Goal: Task Accomplishment & Management: Use online tool/utility

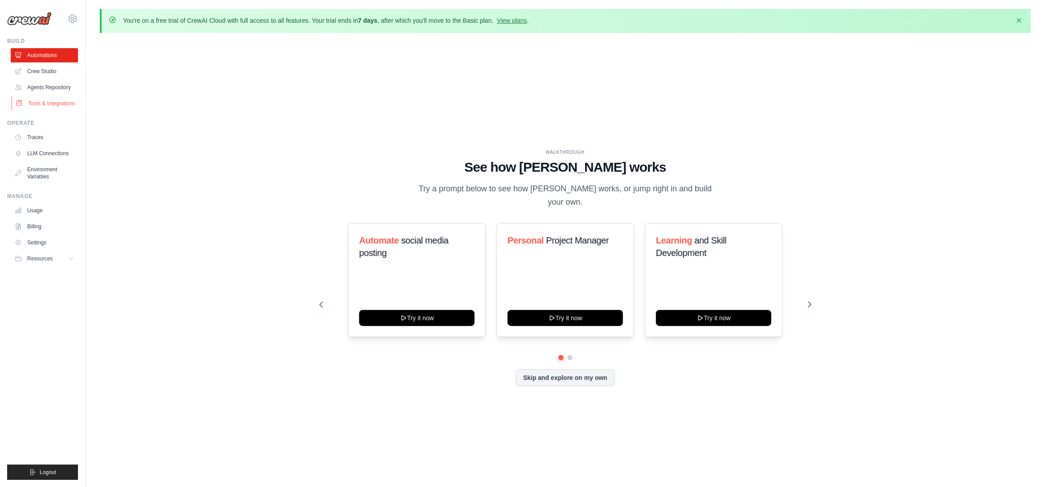
click at [57, 111] on link "Tools & Integrations" at bounding box center [45, 103] width 67 height 14
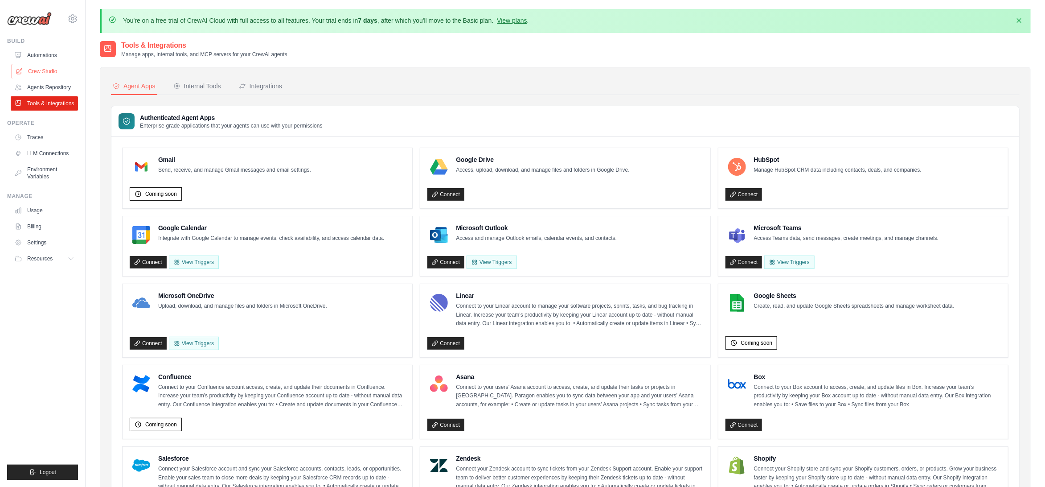
click at [59, 78] on link "Crew Studio" at bounding box center [45, 71] width 67 height 14
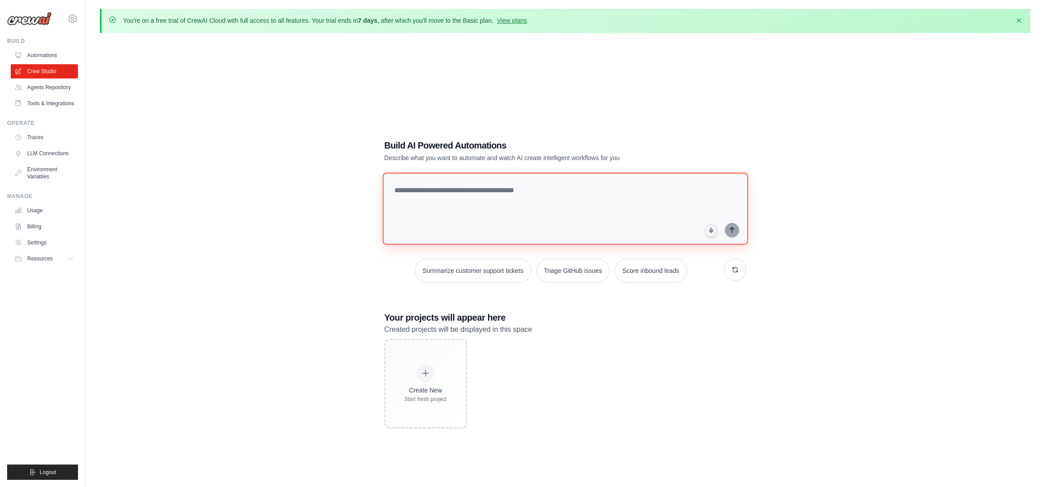
click at [505, 180] on textarea at bounding box center [565, 209] width 366 height 72
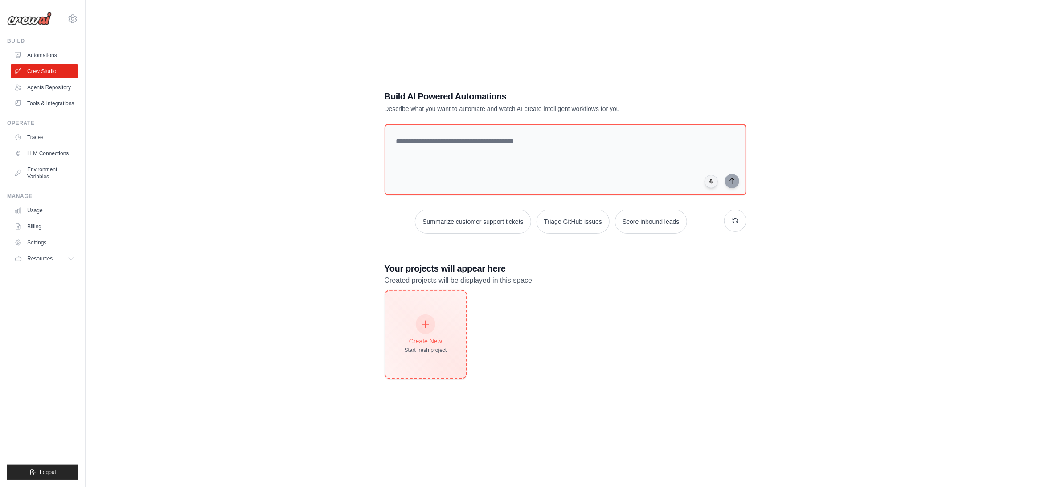
click at [429, 334] on div at bounding box center [426, 324] width 20 height 20
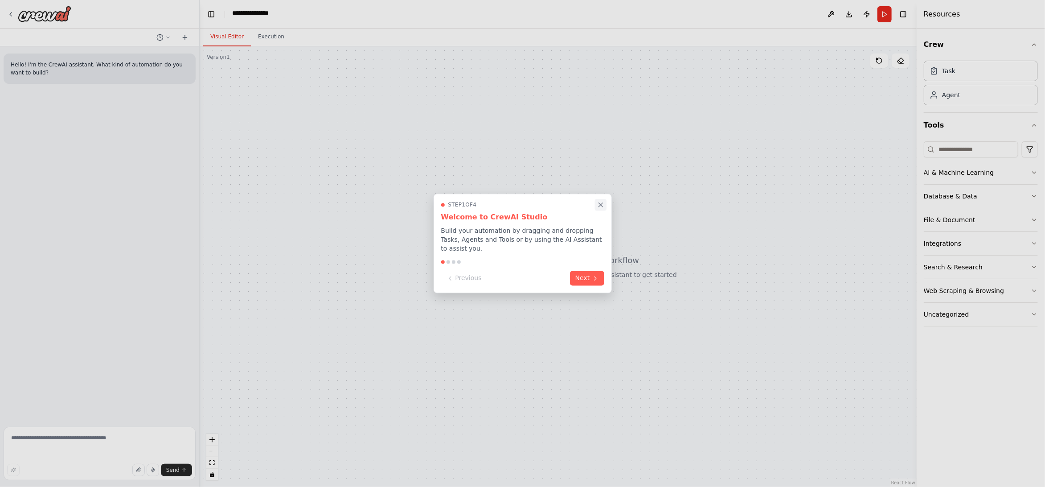
click at [600, 201] on icon "Close walkthrough" at bounding box center [601, 205] width 8 height 8
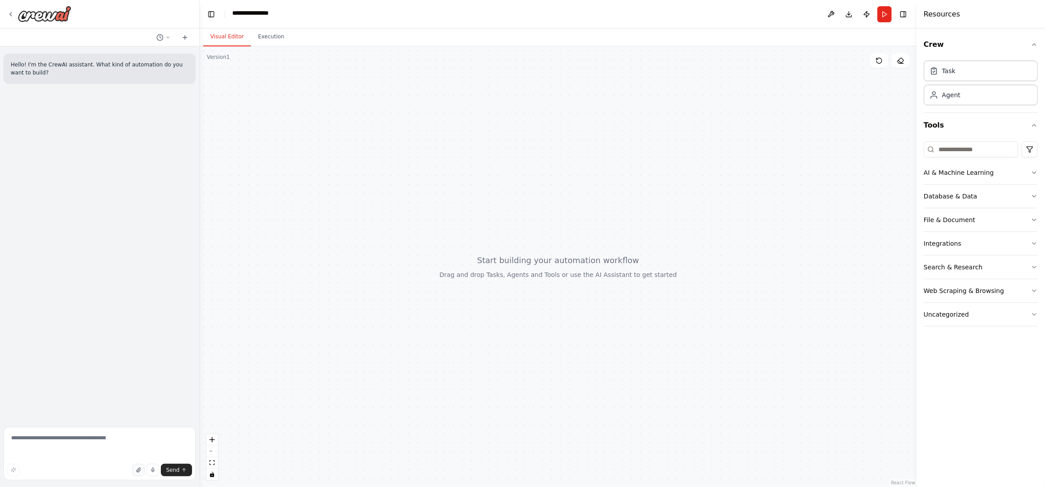
click at [132, 464] on button "button" at bounding box center [138, 470] width 12 height 12
click at [14, 22] on div at bounding box center [39, 14] width 64 height 16
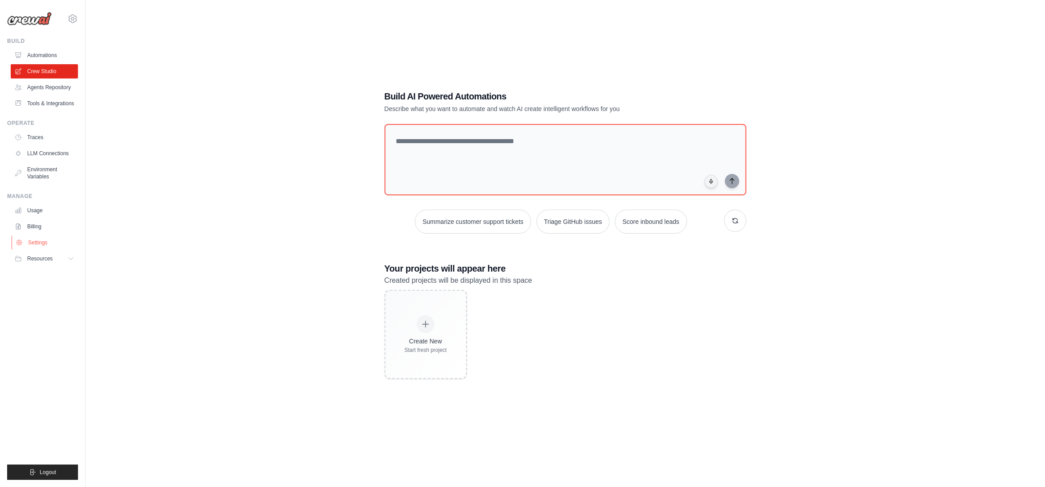
click at [46, 250] on link "Settings" at bounding box center [45, 242] width 67 height 14
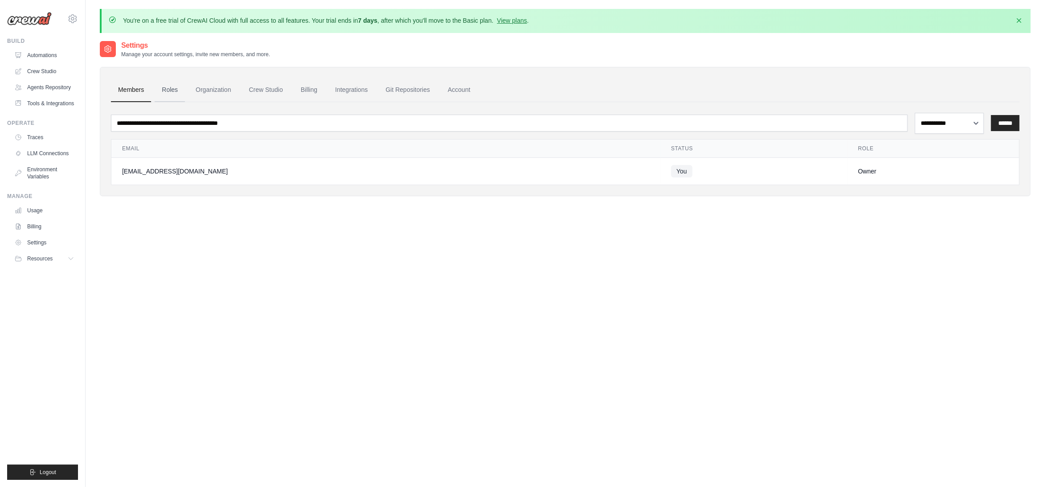
click at [185, 102] on link "Roles" at bounding box center [170, 90] width 30 height 24
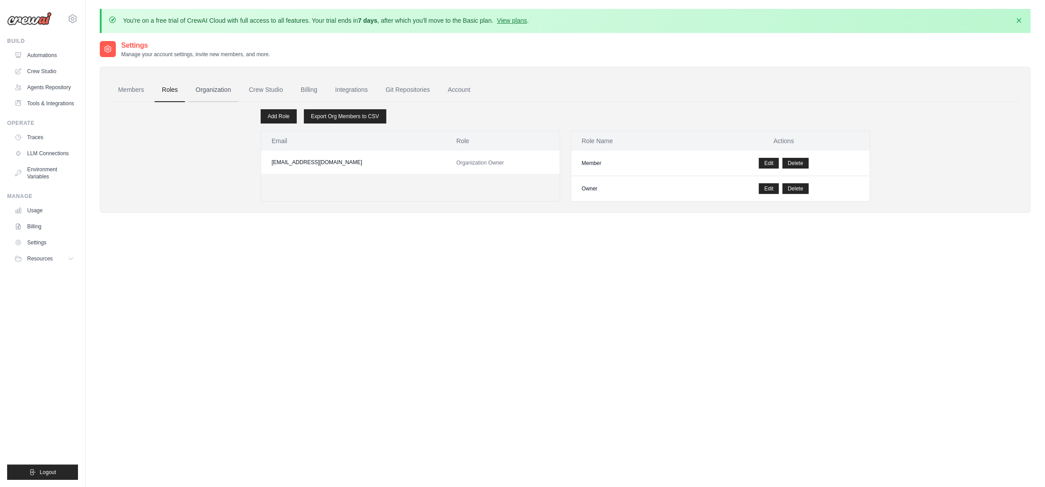
click at [238, 102] on link "Organization" at bounding box center [213, 90] width 49 height 24
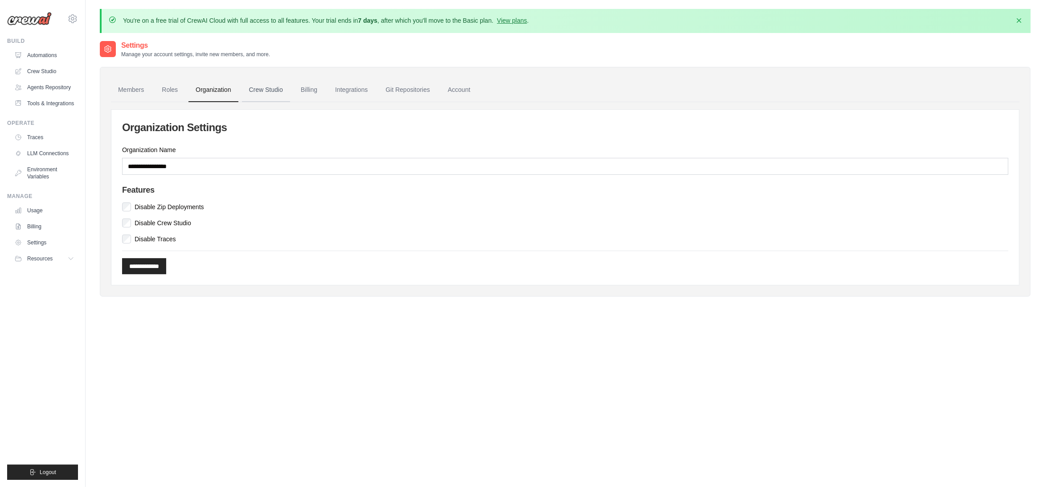
click at [290, 102] on link "Crew Studio" at bounding box center [266, 90] width 48 height 24
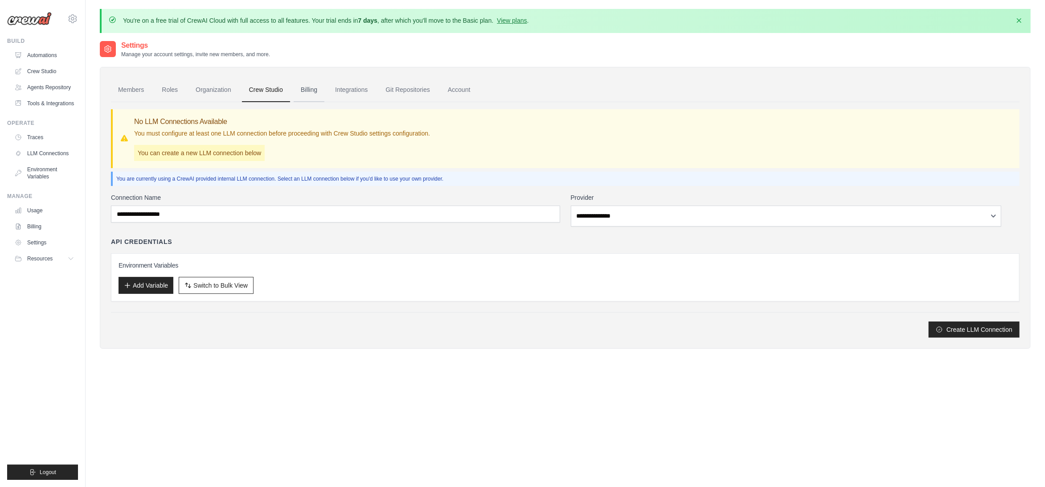
click at [325, 102] on link "Billing" at bounding box center [309, 90] width 31 height 24
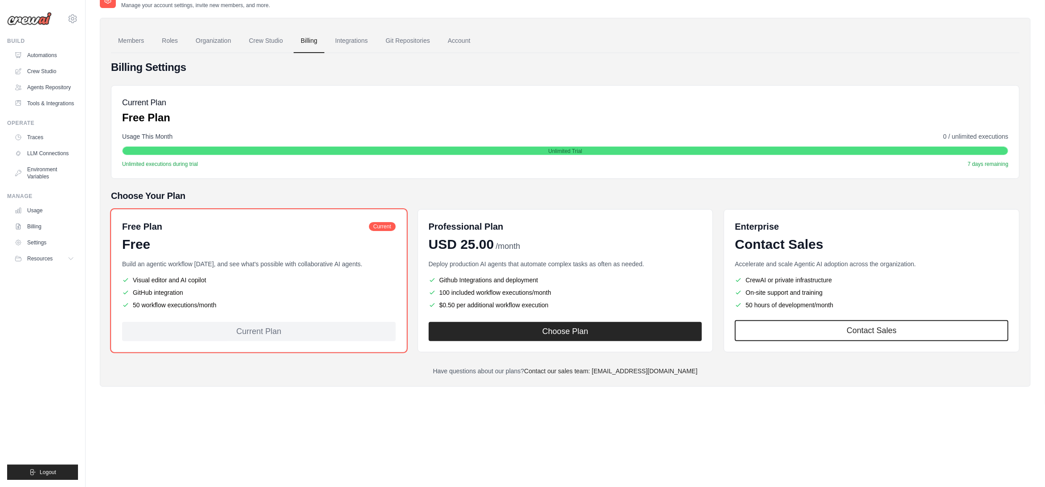
scroll to position [66, 0]
click at [375, 46] on link "Integrations" at bounding box center [351, 41] width 47 height 24
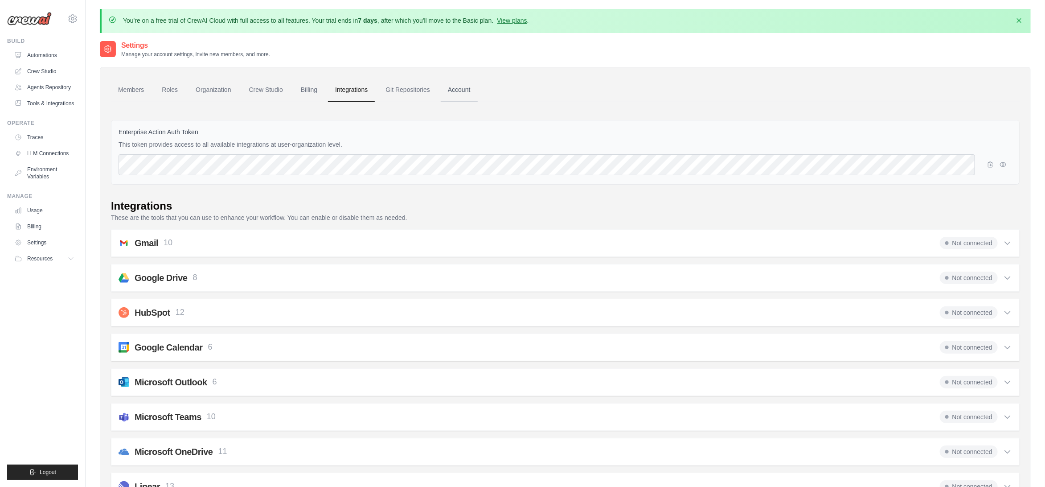
click at [478, 102] on link "Account" at bounding box center [459, 90] width 37 height 24
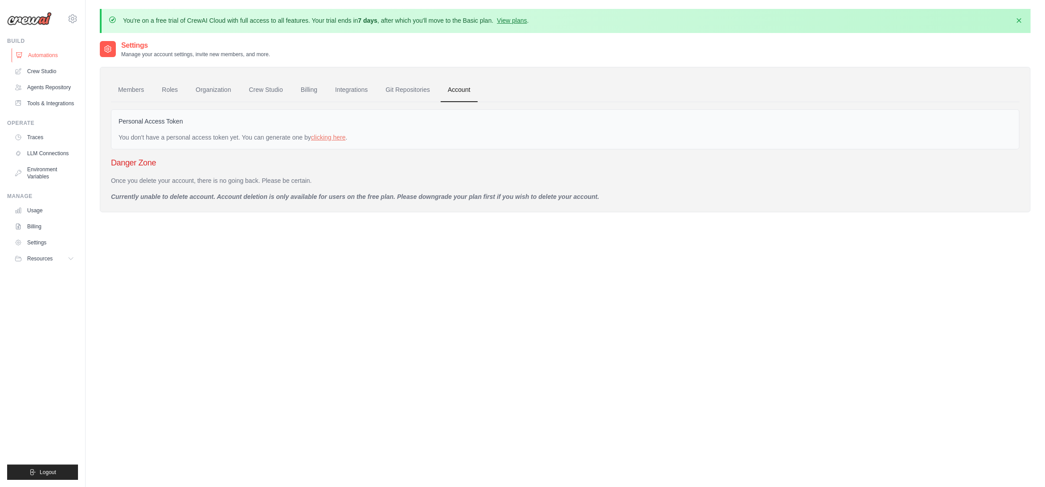
click at [53, 62] on link "Automations" at bounding box center [45, 55] width 67 height 14
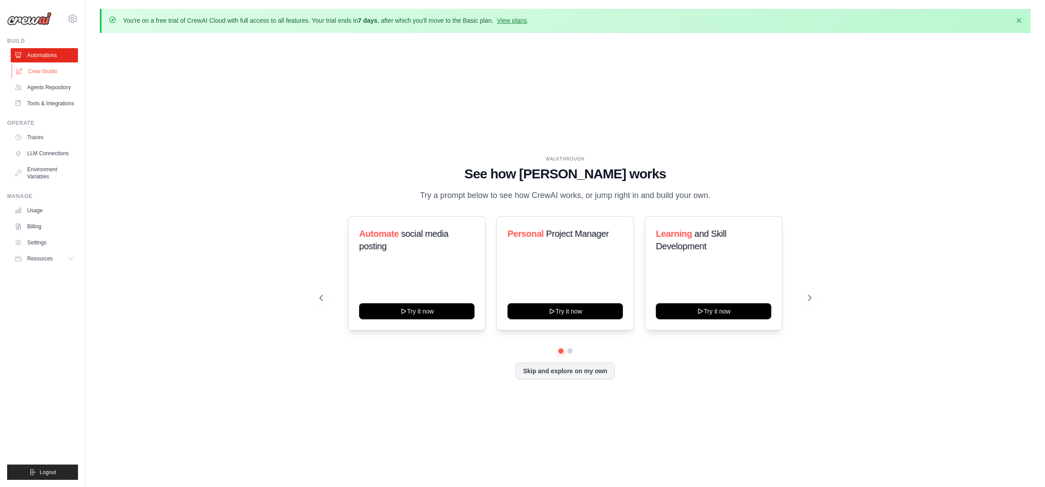
click at [52, 78] on link "Crew Studio" at bounding box center [45, 71] width 67 height 14
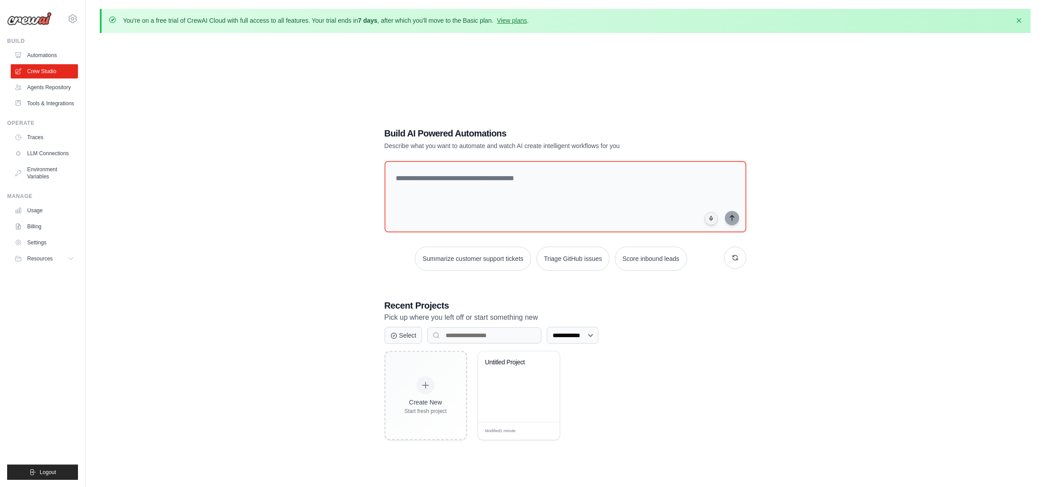
scroll to position [61, 0]
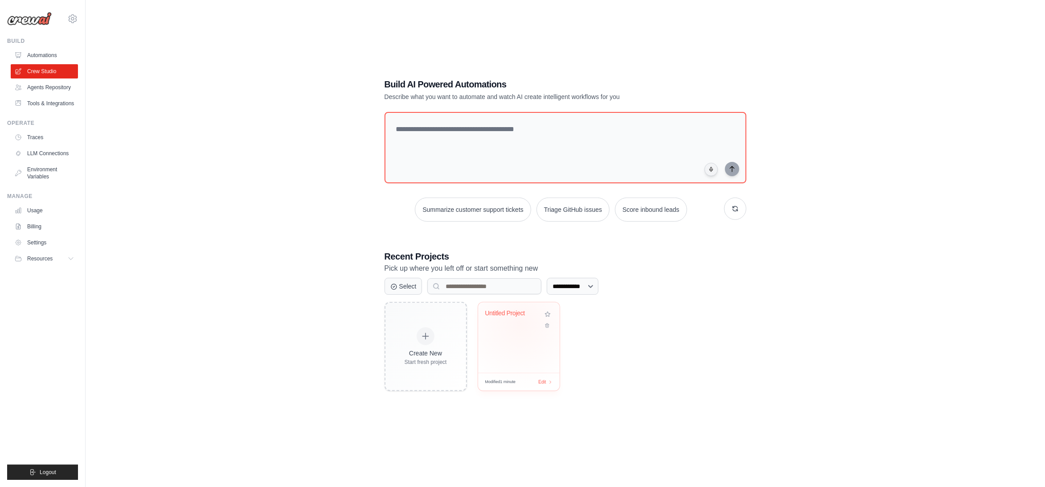
click at [531, 330] on div "Untitled Project" at bounding box center [518, 319] width 67 height 21
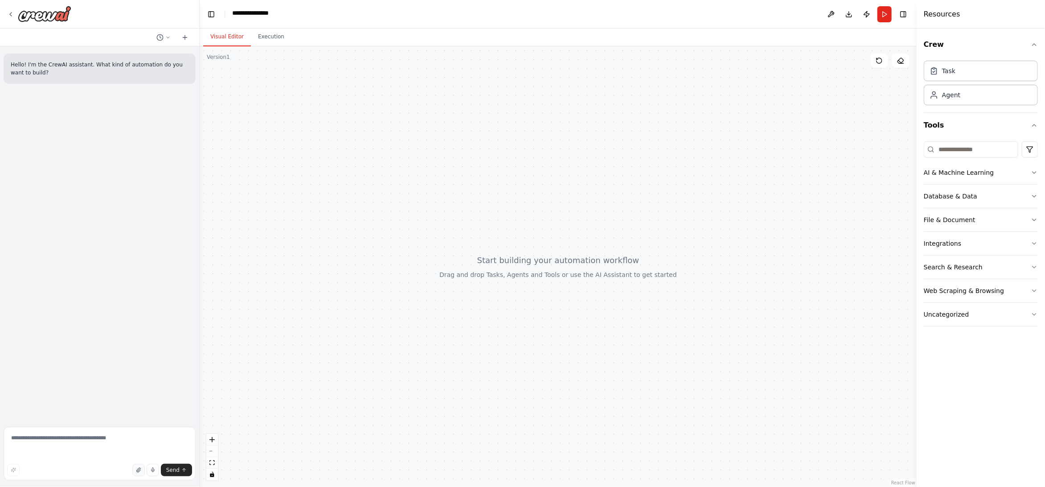
click at [132, 464] on button "button" at bounding box center [138, 470] width 12 height 12
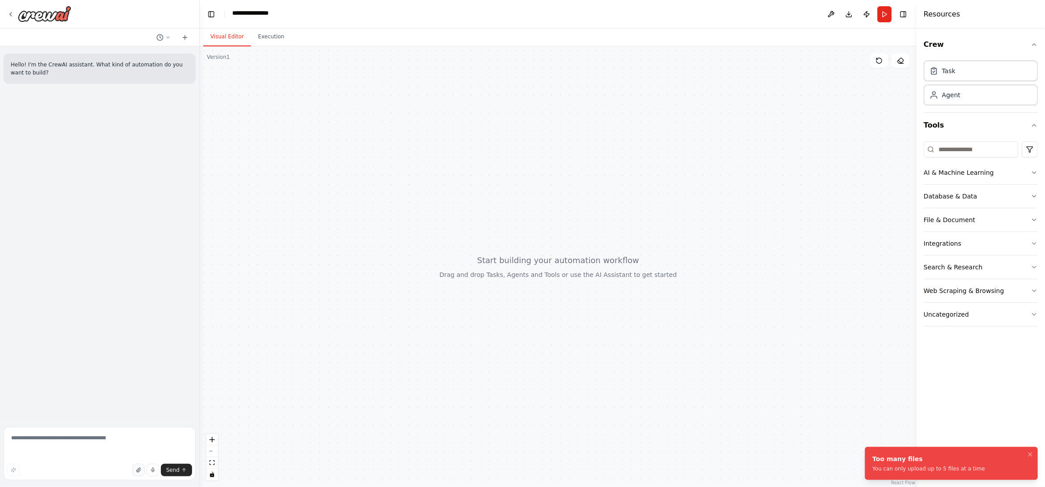
click at [136, 467] on icon "button" at bounding box center [138, 469] width 5 height 5
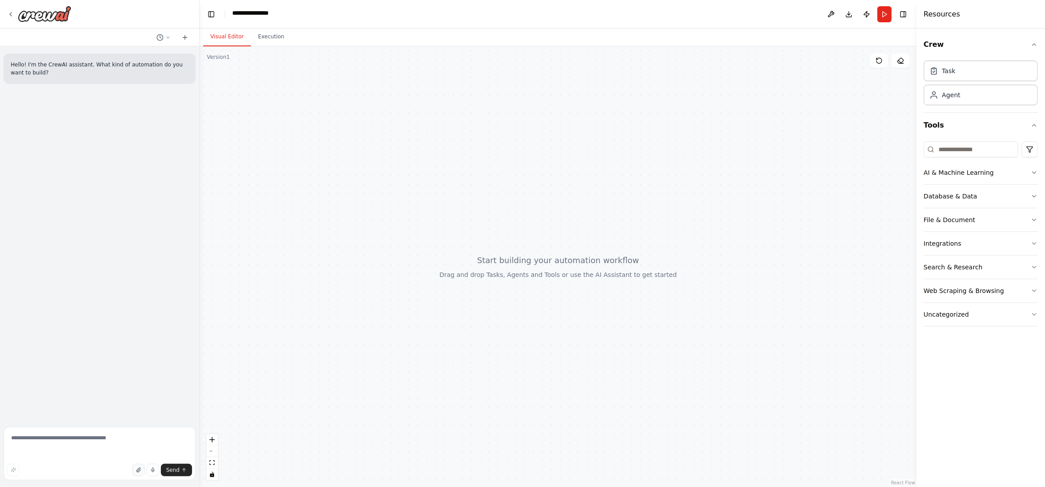
click at [136, 467] on icon "button" at bounding box center [138, 469] width 5 height 5
click at [82, 413] on icon "button" at bounding box center [79, 415] width 5 height 5
click at [136, 467] on icon "button" at bounding box center [138, 469] width 5 height 5
click at [110, 443] on textarea at bounding box center [100, 453] width 192 height 53
paste textarea "**********"
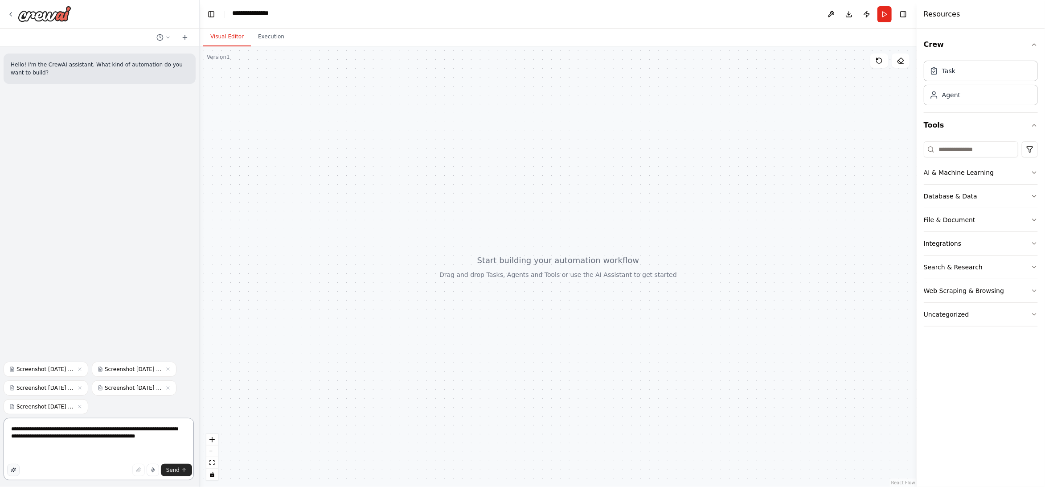
type textarea "**********"
click at [16, 467] on icon "button" at bounding box center [13, 469] width 5 height 5
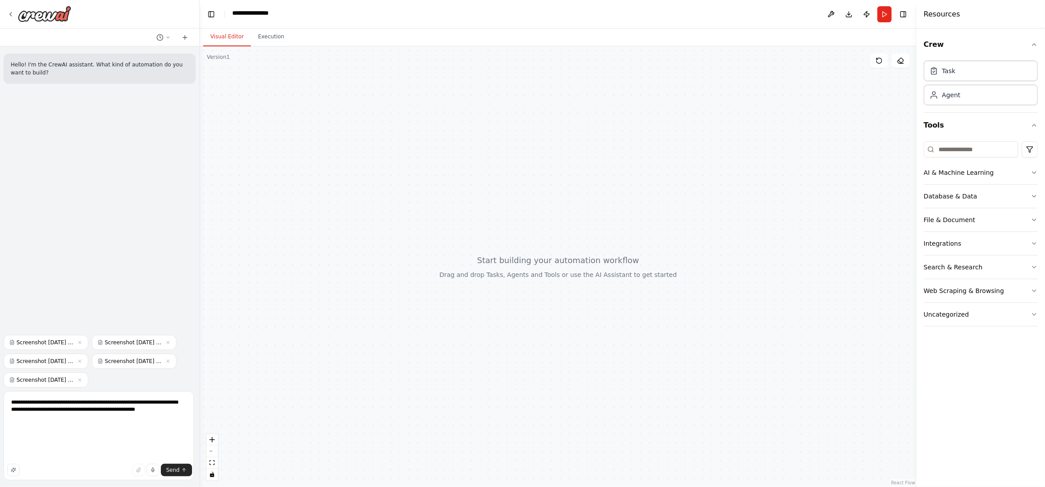
scroll to position [152, 0]
click at [170, 468] on span "Send" at bounding box center [172, 469] width 13 height 7
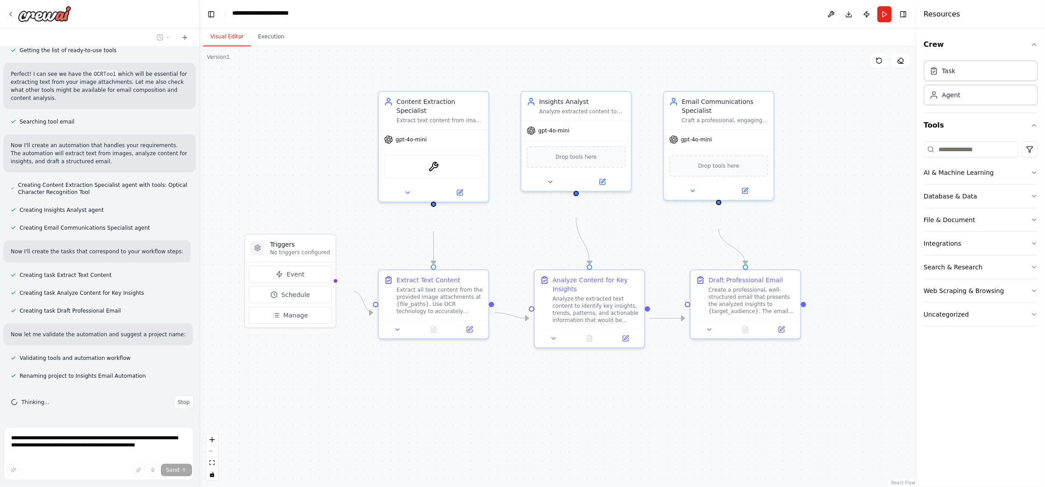
scroll to position [737, 0]
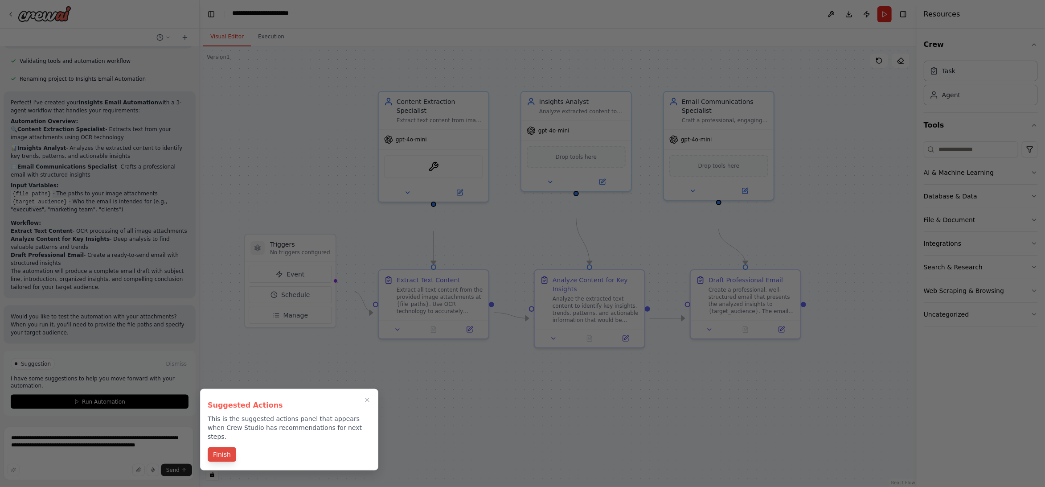
click at [220, 462] on button "Finish" at bounding box center [222, 454] width 29 height 15
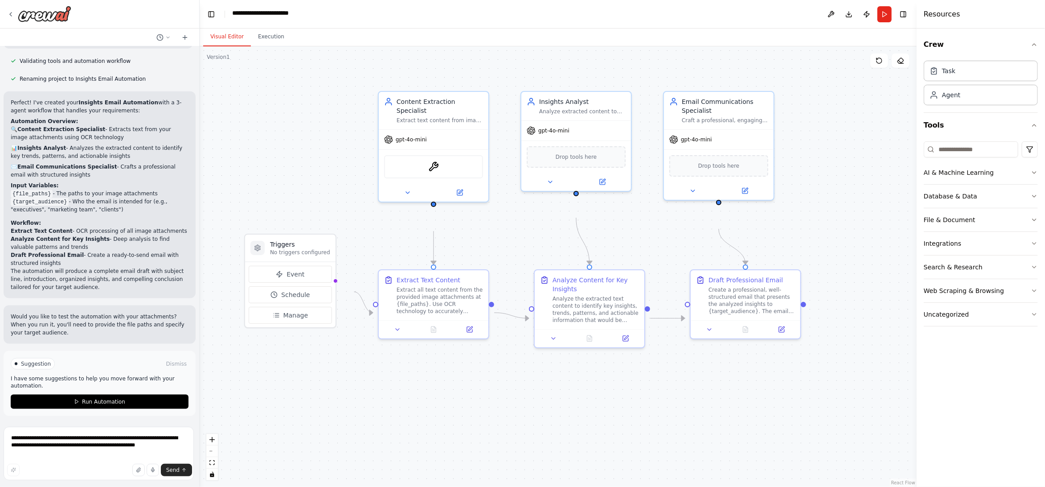
scroll to position [1101, 0]
click at [82, 398] on span "Run Automation" at bounding box center [103, 401] width 43 height 7
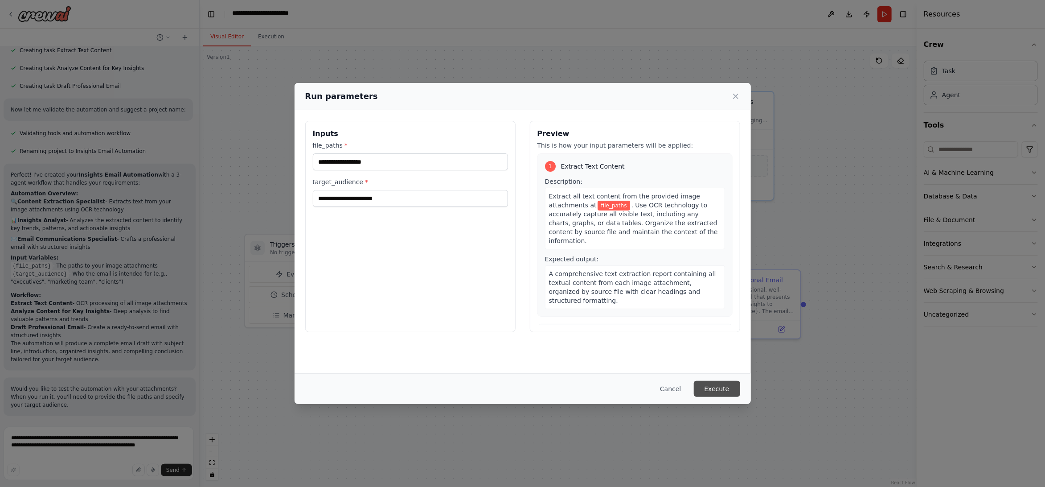
click at [740, 385] on button "Execute" at bounding box center [717, 389] width 46 height 16
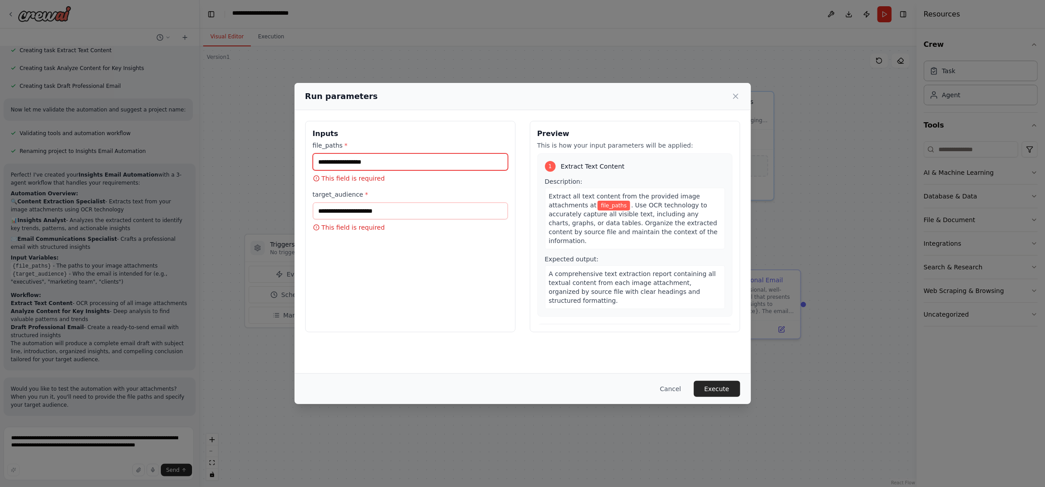
click at [343, 170] on input "file_paths *" at bounding box center [410, 161] width 195 height 17
type input "****"
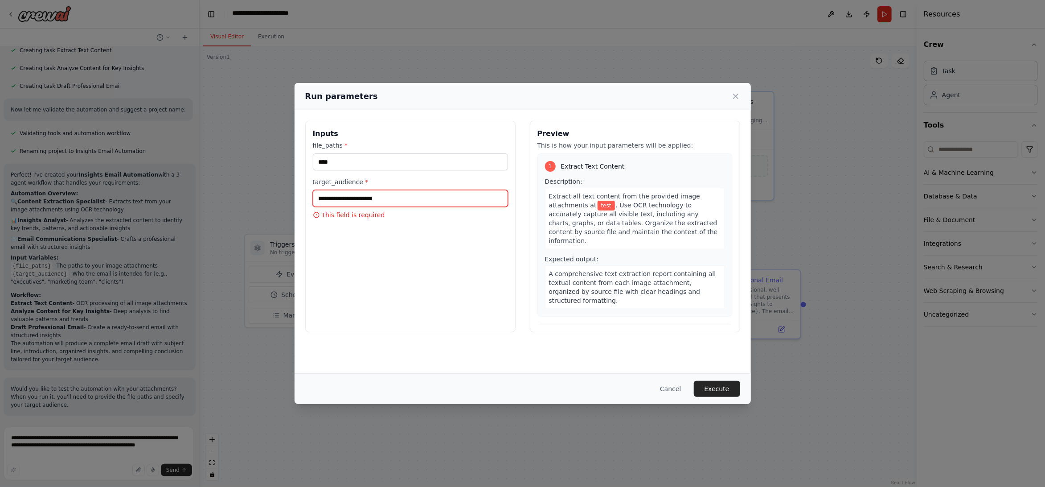
click at [337, 207] on input "target_audience *" at bounding box center [410, 198] width 195 height 17
type input "****"
click at [740, 386] on button "Execute" at bounding box center [717, 389] width 46 height 16
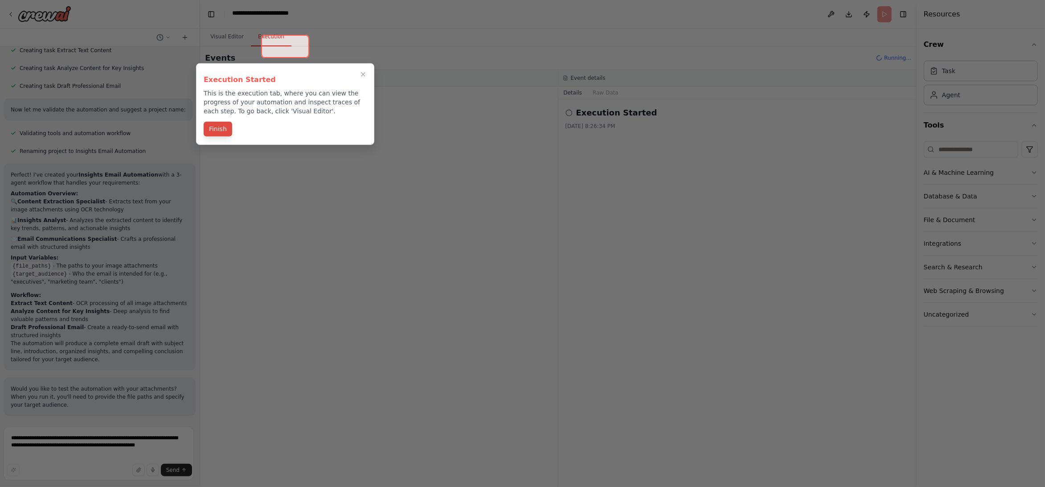
click at [224, 136] on button "Finish" at bounding box center [218, 129] width 29 height 15
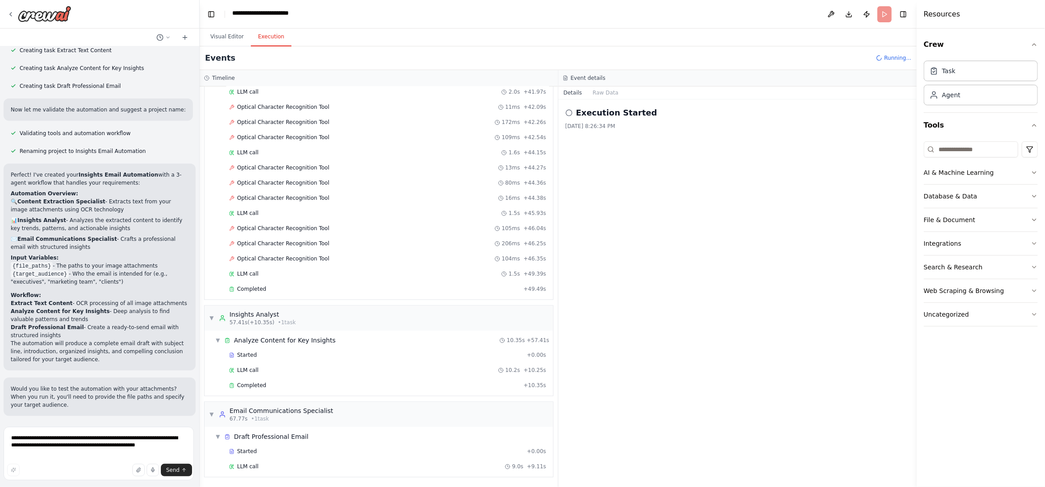
scroll to position [1101, 0]
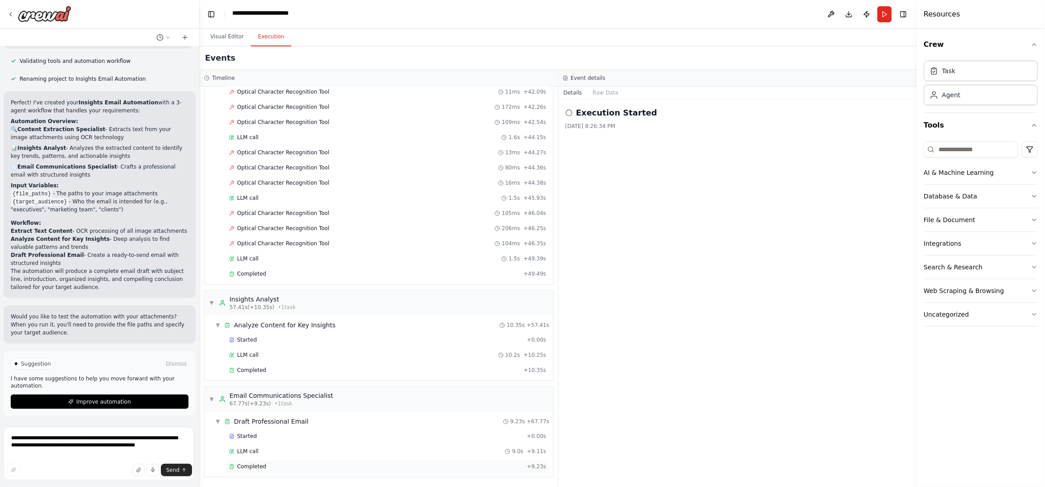
click at [266, 463] on span "Completed" at bounding box center [251, 466] width 29 height 7
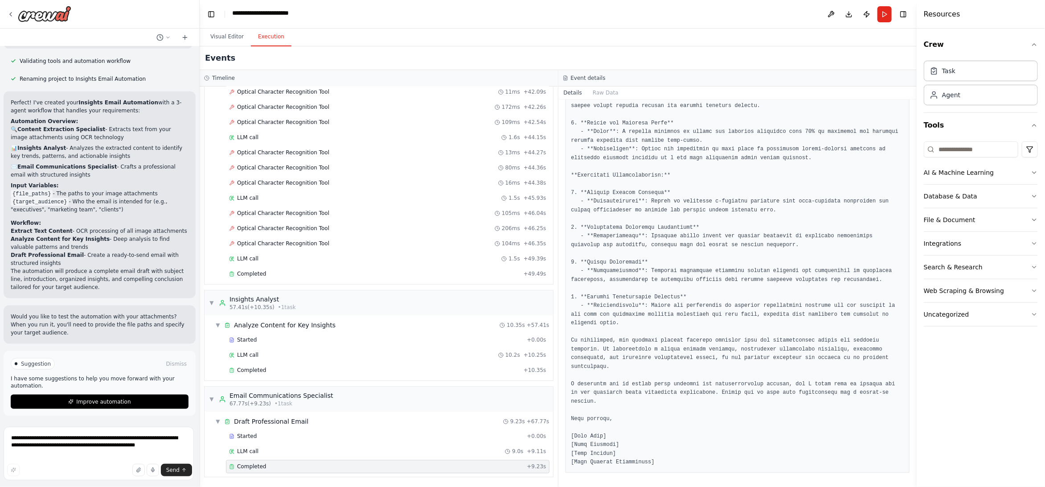
scroll to position [804, 0]
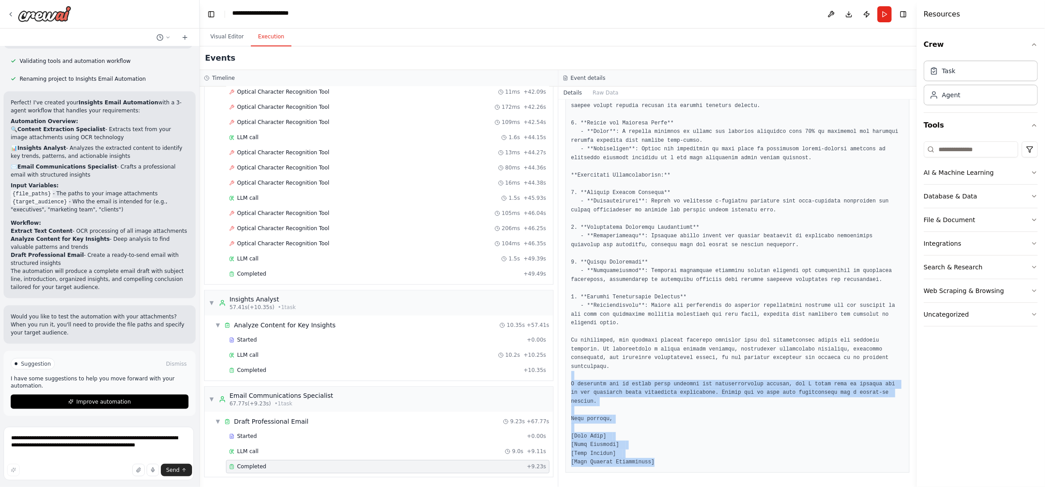
drag, startPoint x: 687, startPoint y: 458, endPoint x: 668, endPoint y: 345, distance: 114.9
click at [668, 345] on pre at bounding box center [737, 136] width 333 height 661
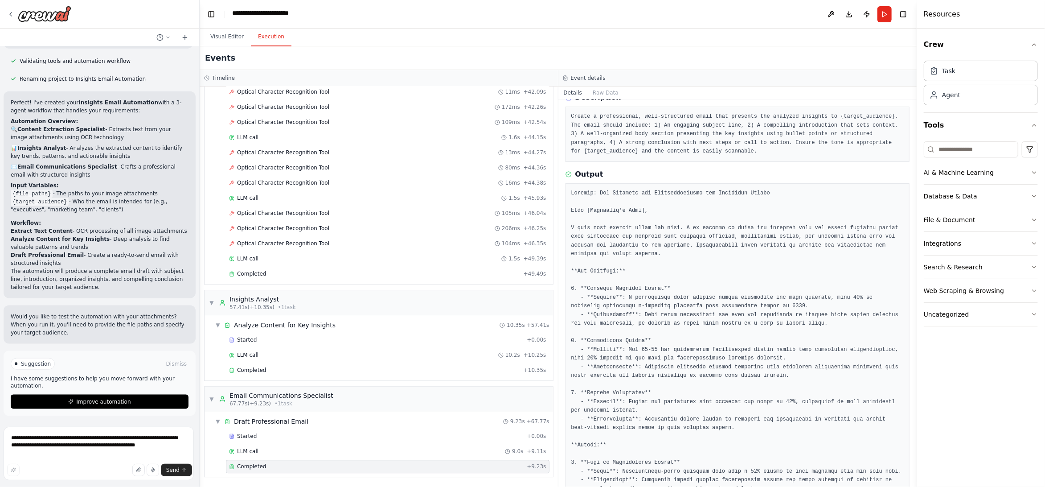
scroll to position [28, 0]
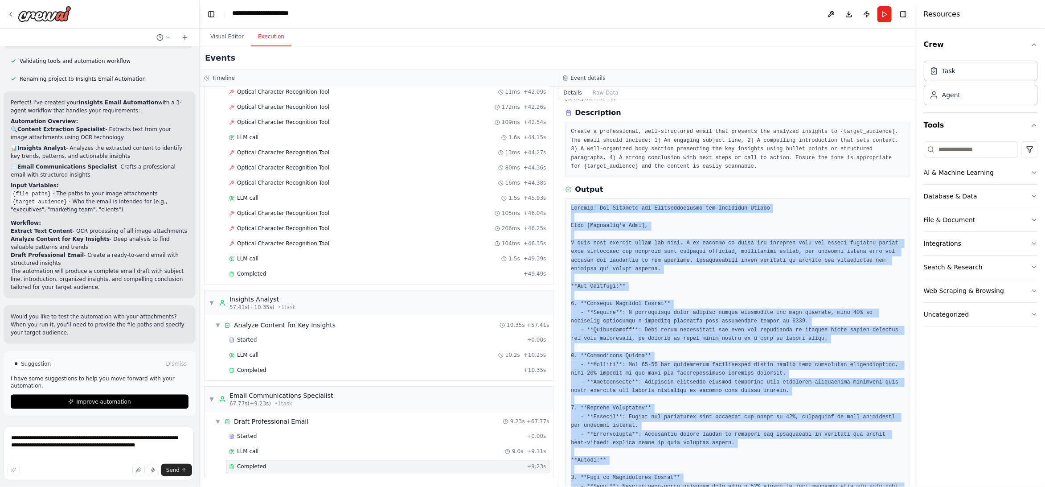
copy pre "Subject: Key Insights and Recommendations for Strategic Growth Dear [Recipient'…"
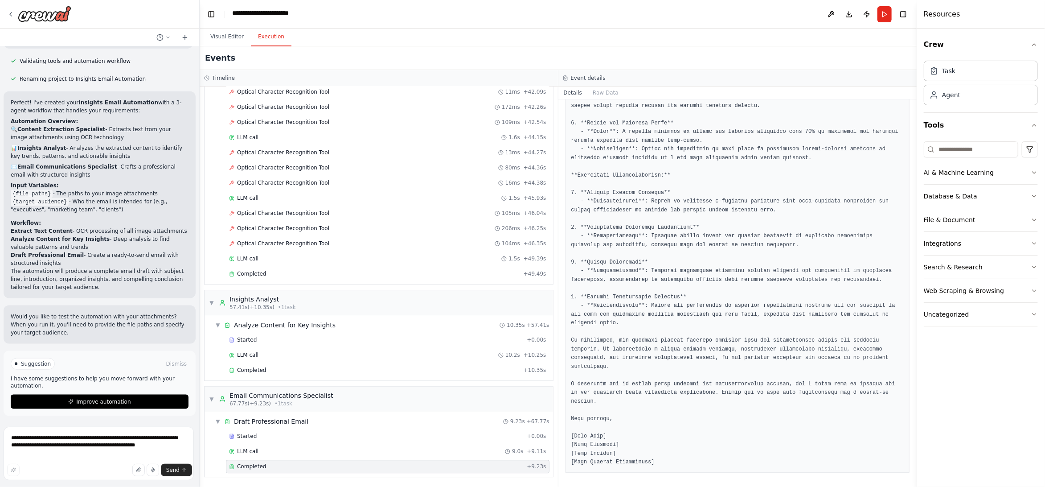
scroll to position [804, 0]
click at [606, 99] on button "Raw Data" at bounding box center [606, 92] width 37 height 12
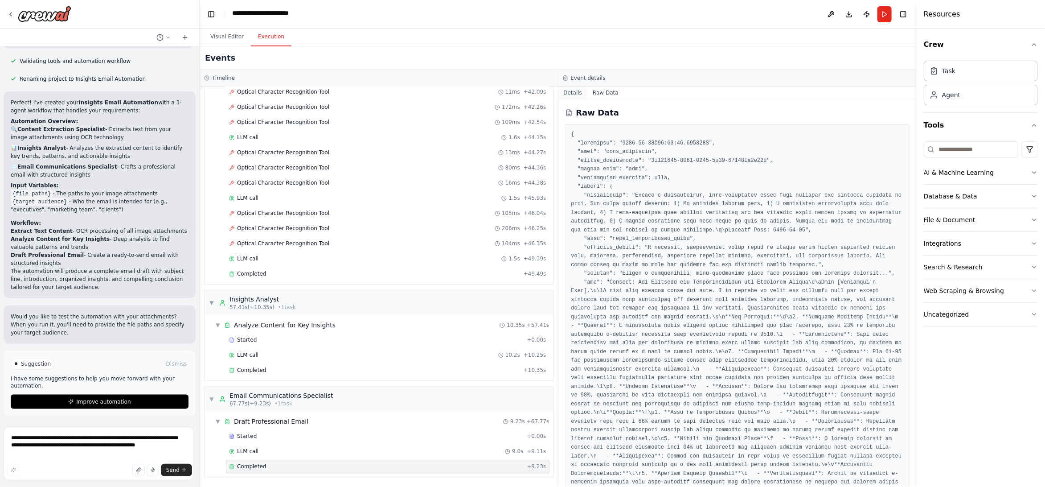
click at [580, 99] on button "Details" at bounding box center [573, 92] width 29 height 12
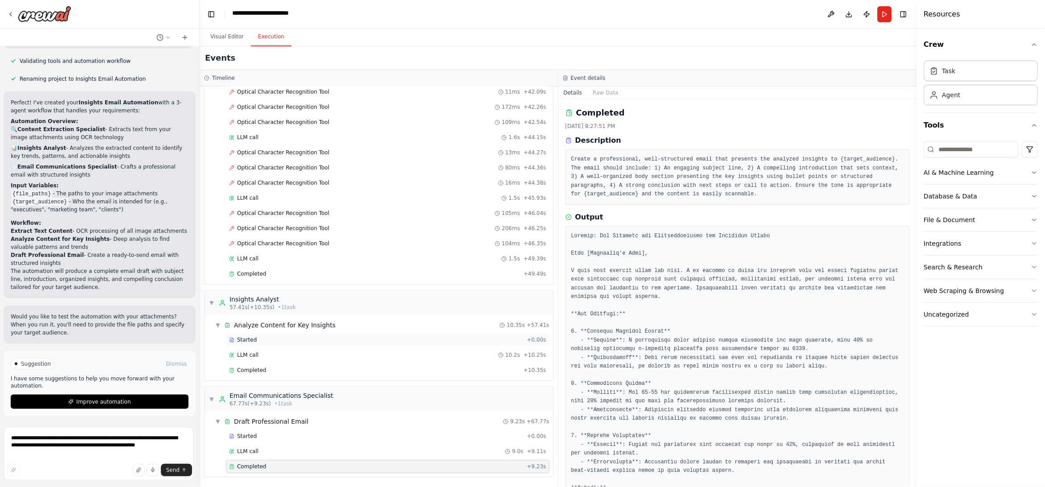
click at [267, 336] on div "Started" at bounding box center [376, 339] width 294 height 7
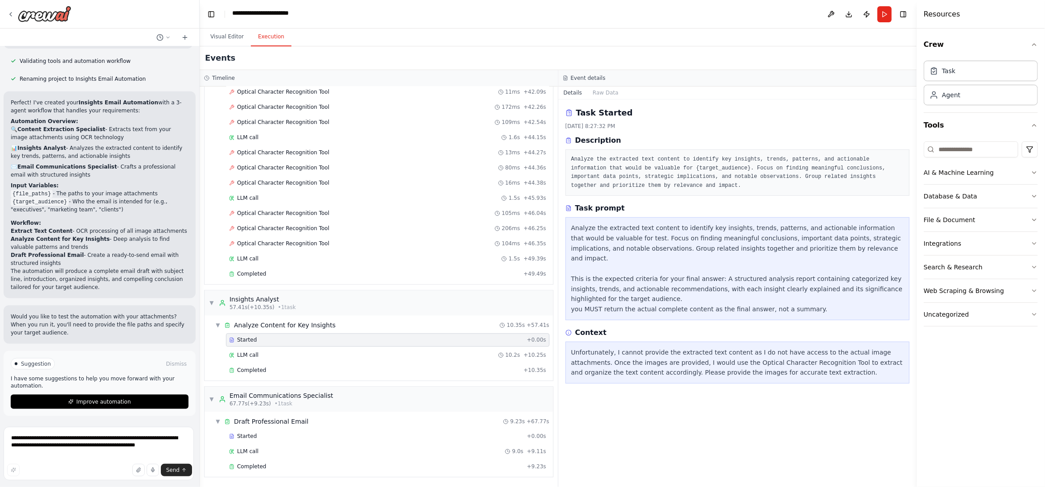
scroll to position [32, 0]
click at [318, 225] on span "Optical Character Recognition Tool" at bounding box center [283, 228] width 92 height 7
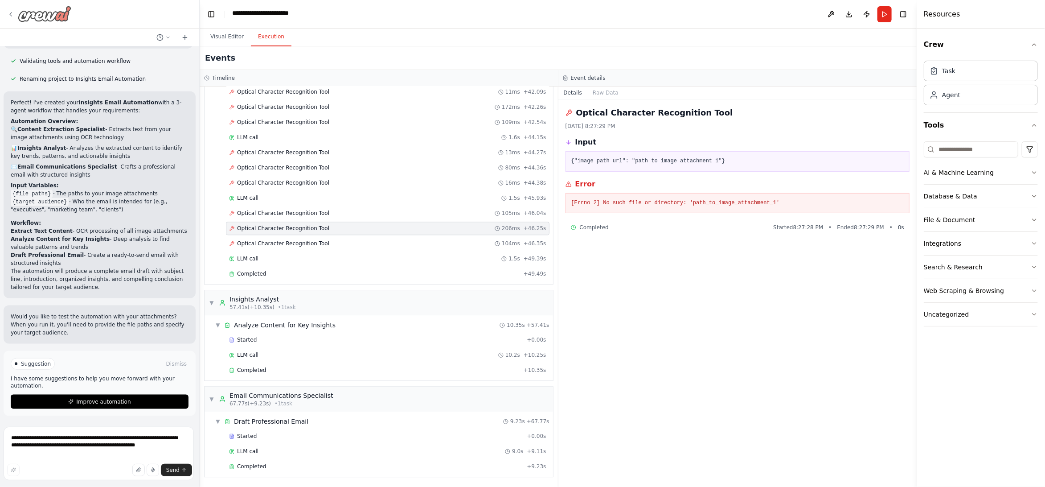
click at [11, 18] on icon at bounding box center [10, 14] width 7 height 7
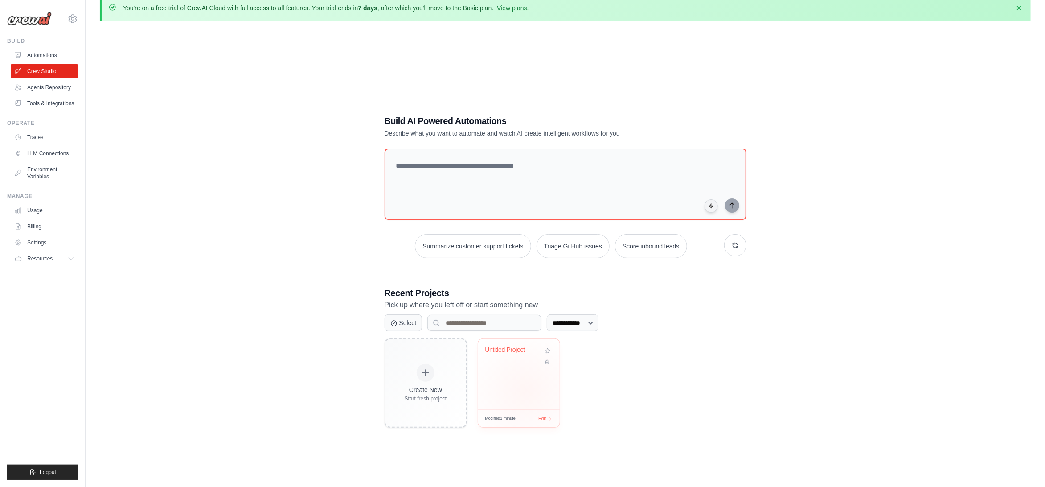
click at [537, 409] on div "Untitled Project" at bounding box center [519, 374] width 82 height 70
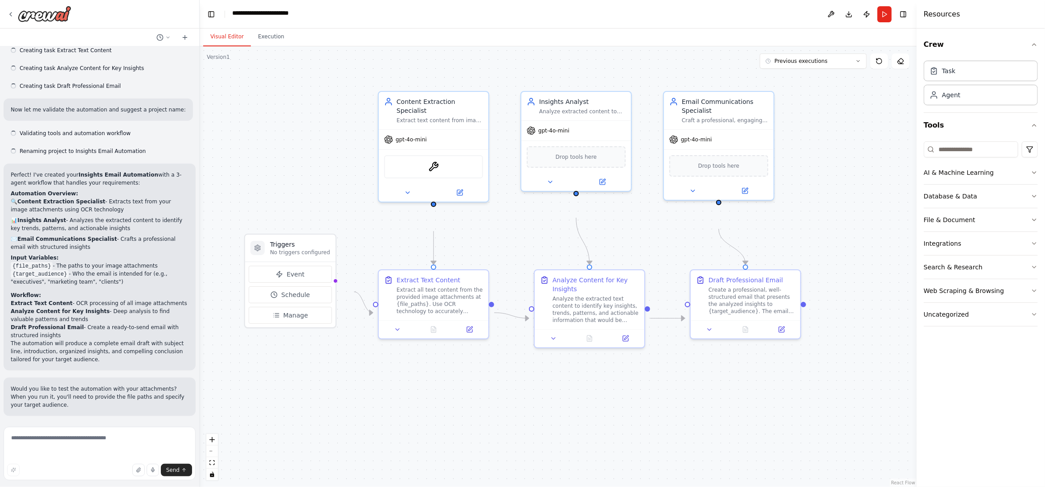
scroll to position [1011, 0]
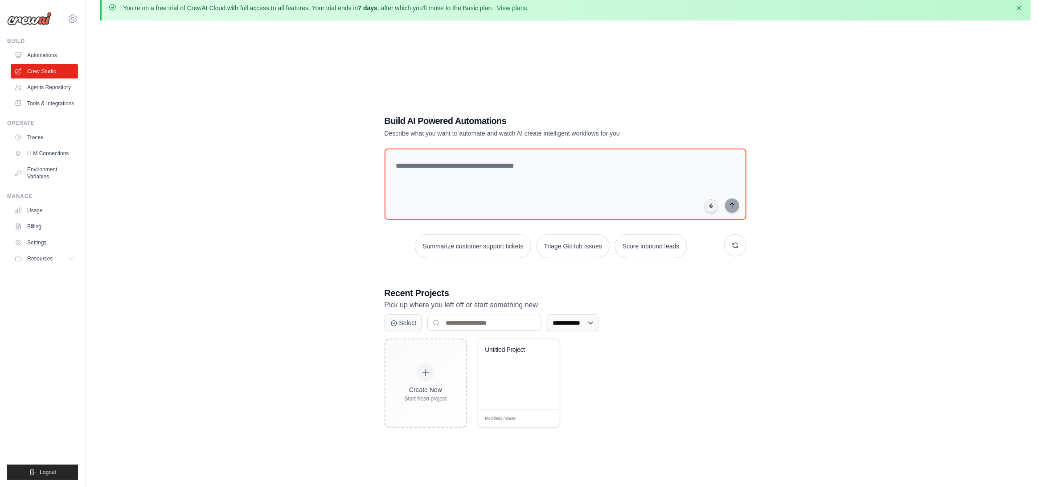
scroll to position [61, 0]
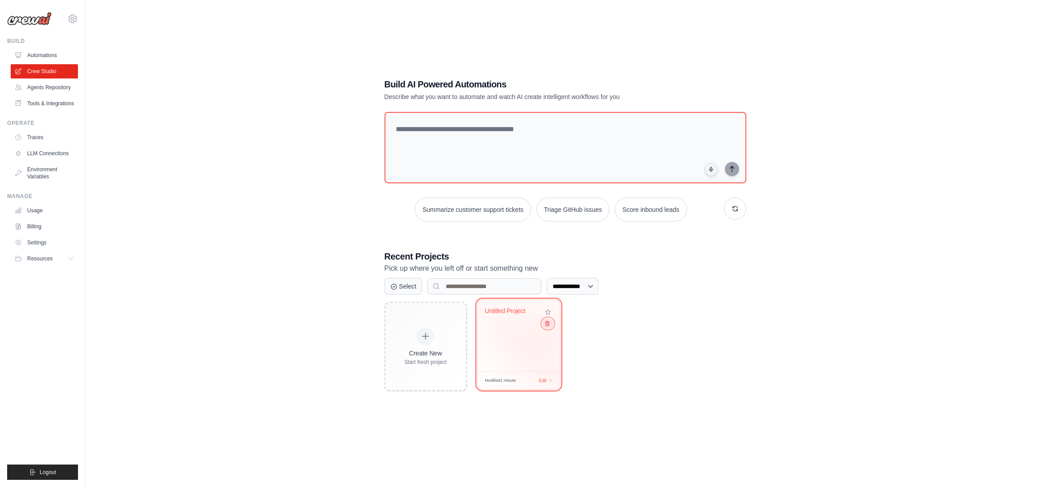
click at [550, 326] on icon at bounding box center [547, 324] width 6 height 6
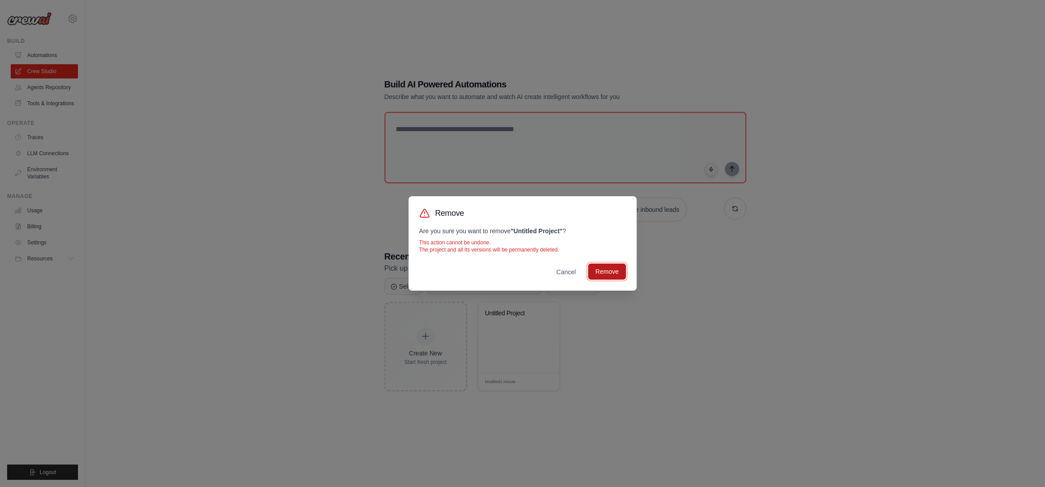
click at [626, 279] on button "Remove" at bounding box center [606, 271] width 37 height 16
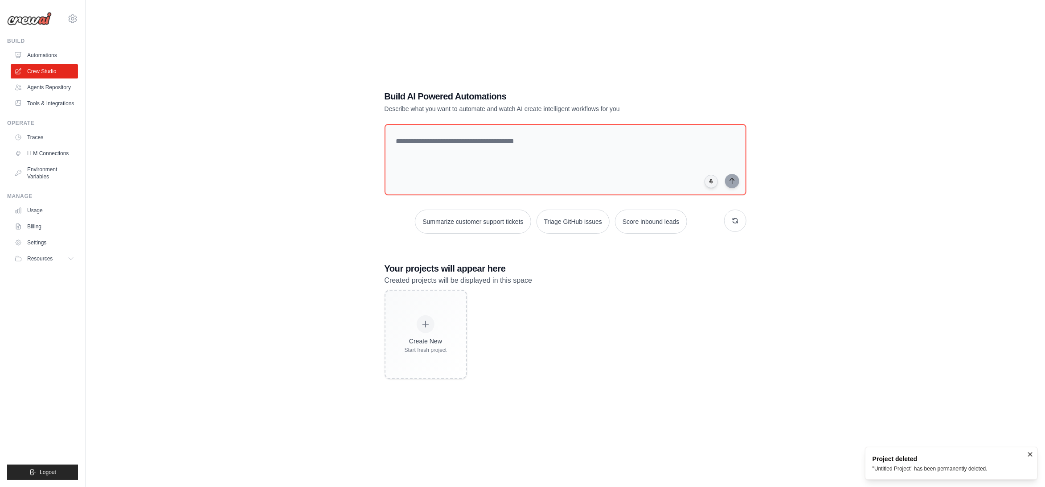
click at [245, 159] on div "Build AI Powered Automations Describe what you want to automate and watch AI cr…" at bounding box center [565, 234] width 931 height 487
